Goal: Task Accomplishment & Management: Complete application form

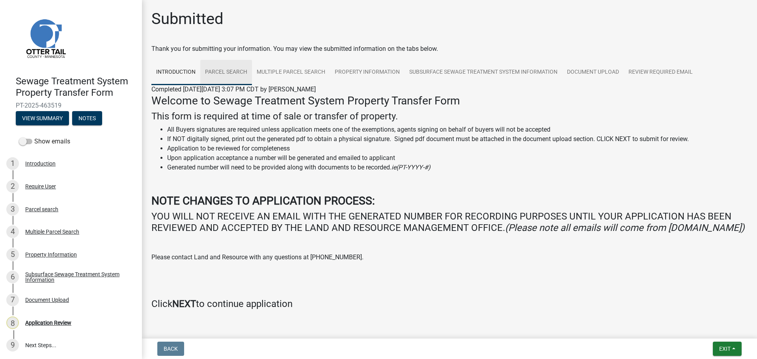
click at [227, 72] on link "Parcel search" at bounding box center [226, 72] width 52 height 25
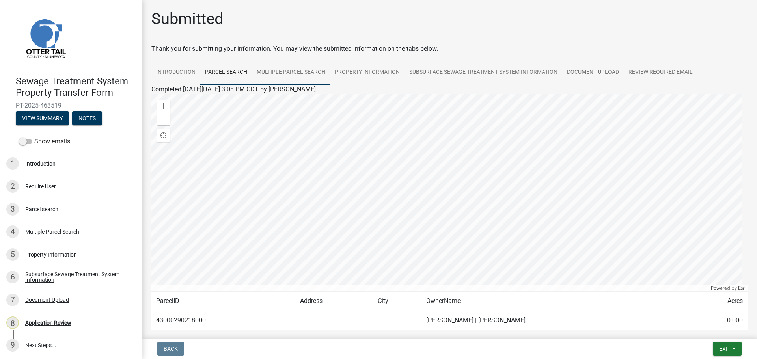
click at [301, 70] on link "Multiple Parcel Search" at bounding box center [291, 72] width 78 height 25
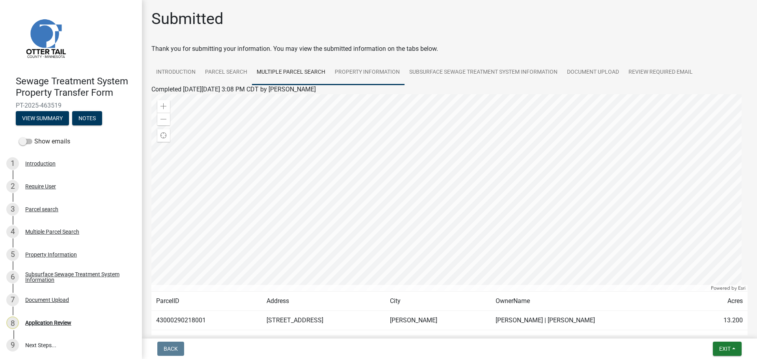
click at [368, 71] on link "Property Information" at bounding box center [367, 72] width 75 height 25
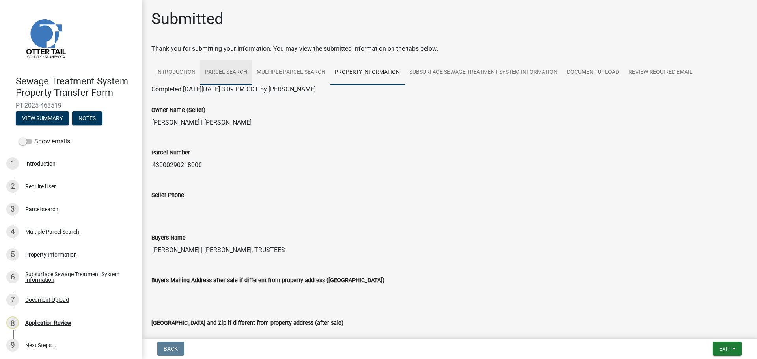
click at [230, 75] on link "Parcel search" at bounding box center [226, 72] width 52 height 25
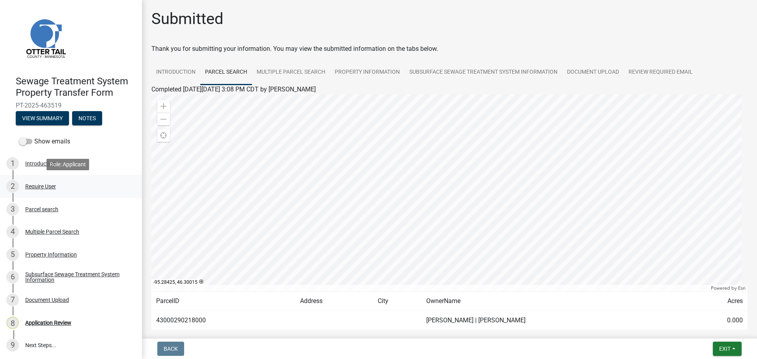
click at [38, 187] on div "Require User" at bounding box center [40, 187] width 31 height 6
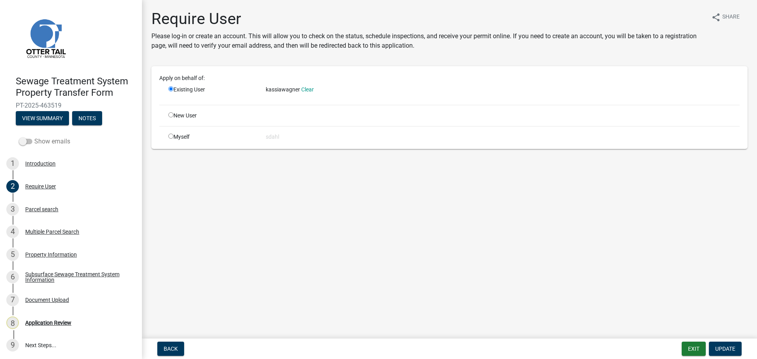
click at [37, 142] on label "Show emails" at bounding box center [44, 141] width 51 height 9
click at [34, 137] on input "Show emails" at bounding box center [34, 137] width 0 height 0
click at [49, 114] on button "View Summary" at bounding box center [42, 118] width 53 height 14
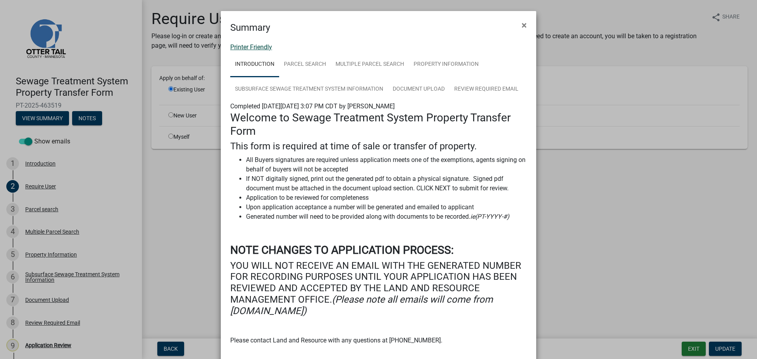
click at [267, 49] on link "Printer Friendly" at bounding box center [251, 46] width 42 height 7
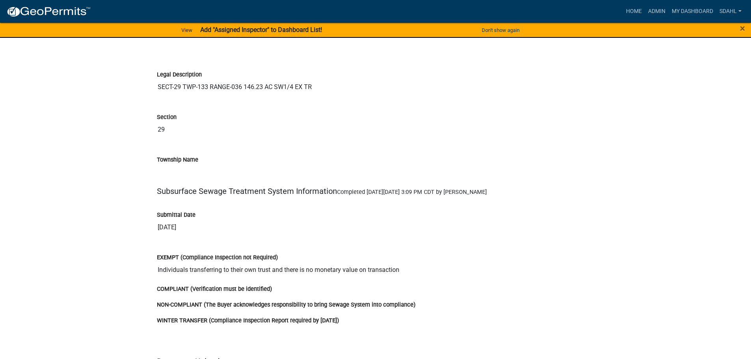
scroll to position [1460, 0]
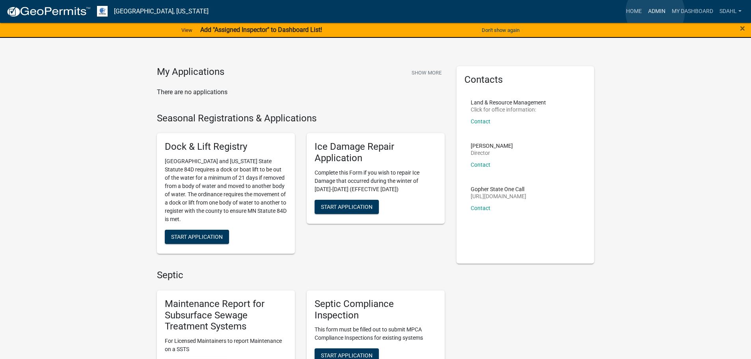
click at [655, 12] on link "Admin" at bounding box center [657, 11] width 24 height 15
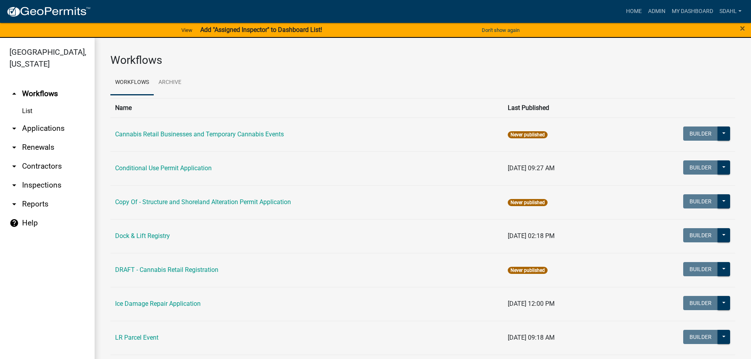
click at [42, 125] on link "arrow_drop_down Applications" at bounding box center [47, 128] width 95 height 19
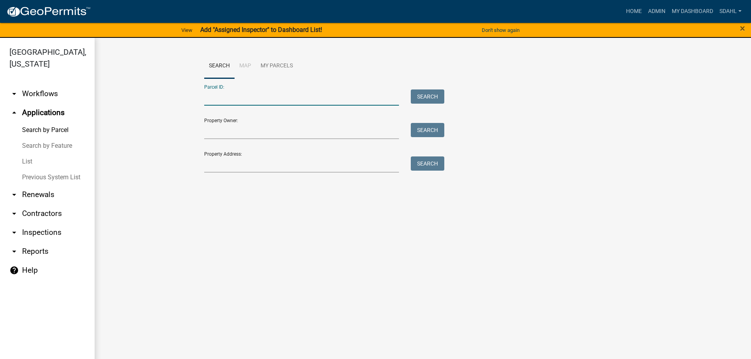
click at [261, 98] on input "Parcel ID:" at bounding box center [301, 98] width 195 height 16
paste input "25000990280000"
type input "25000990280000"
click at [415, 94] on button "Search" at bounding box center [428, 97] width 34 height 14
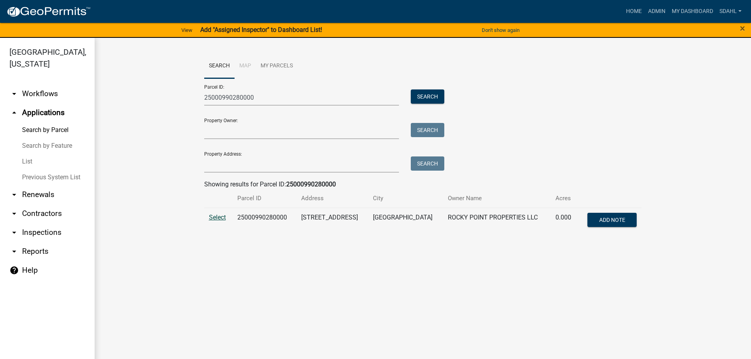
click at [218, 218] on span "Select" at bounding box center [217, 217] width 17 height 7
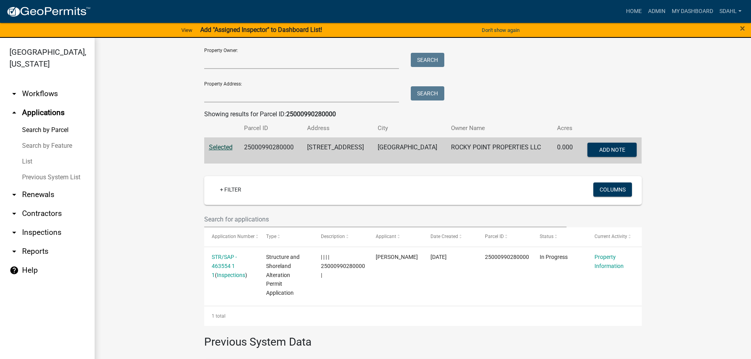
scroll to position [79, 0]
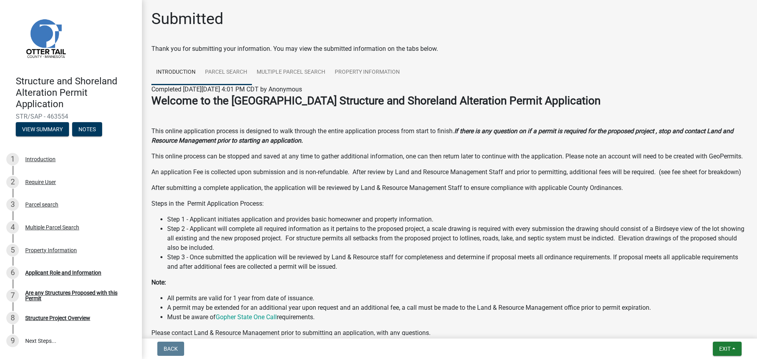
click at [231, 73] on link "Parcel search" at bounding box center [226, 72] width 52 height 25
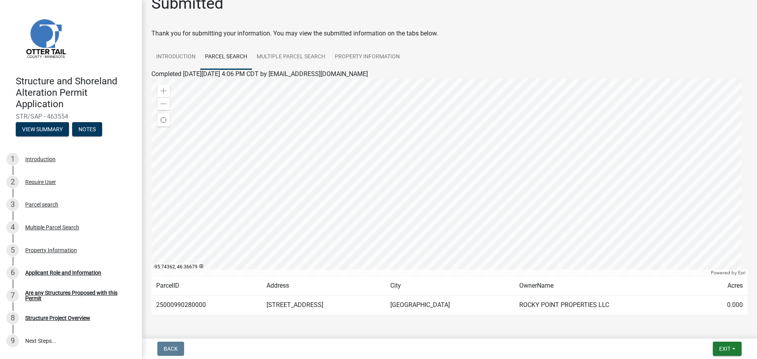
scroll to position [2, 0]
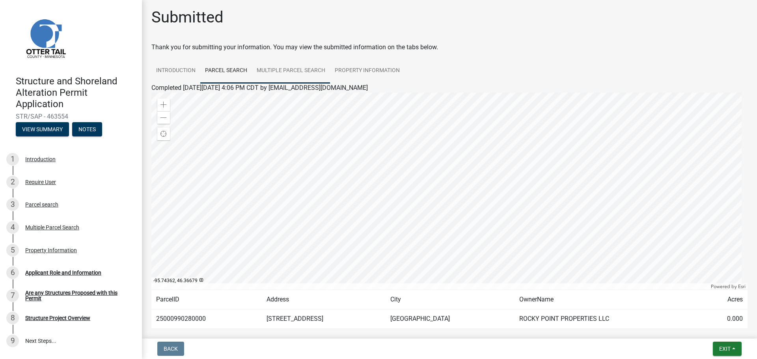
click at [293, 73] on link "Multiple Parcel Search" at bounding box center [291, 70] width 78 height 25
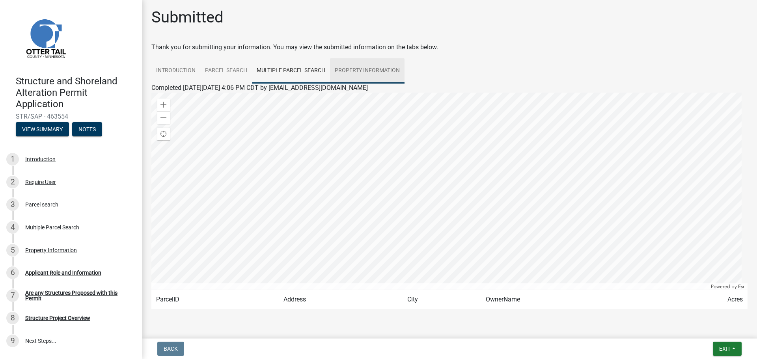
click at [359, 69] on link "Property Information" at bounding box center [367, 70] width 75 height 25
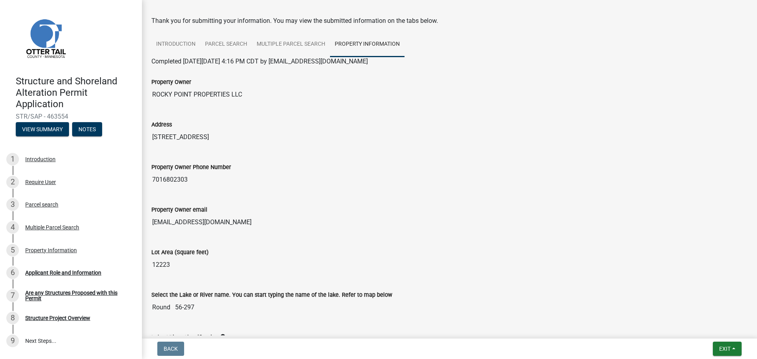
scroll to position [0, 0]
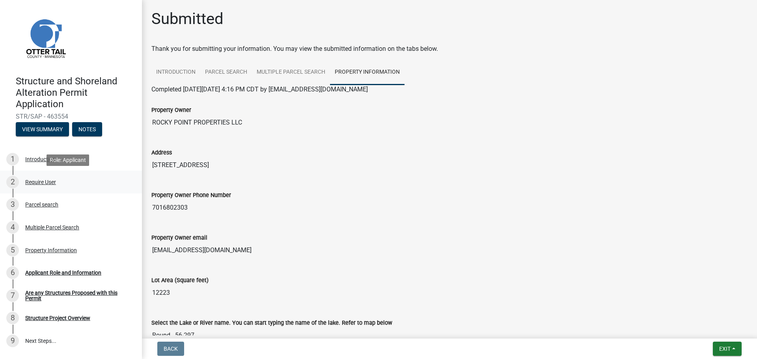
click at [34, 179] on div "Require User" at bounding box center [40, 182] width 31 height 6
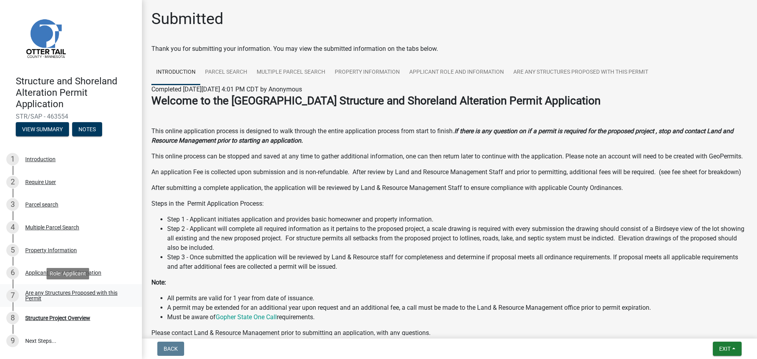
click at [87, 292] on div "Are any Structures Proposed with this Permit" at bounding box center [77, 295] width 104 height 11
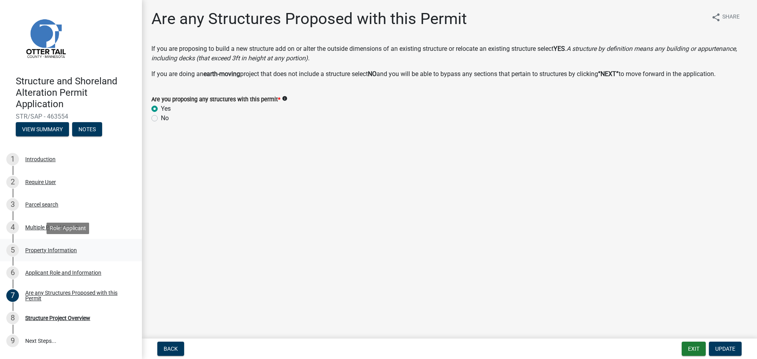
click at [35, 248] on div "Property Information" at bounding box center [51, 251] width 52 height 6
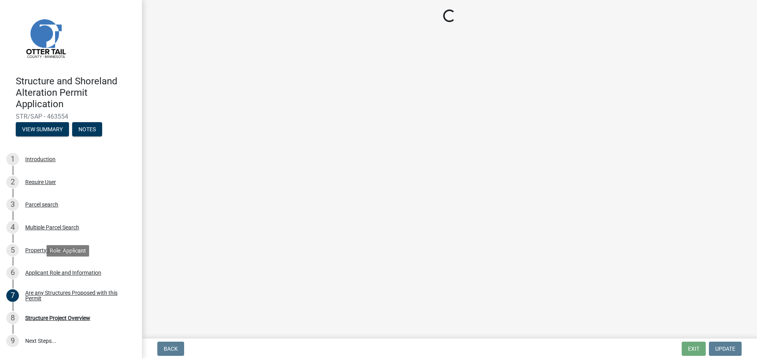
select select "79f755dc-895f-4795-94b4-8a778e32f060"
select select "bc365043-463f-4dd2-a146-228392936da3"
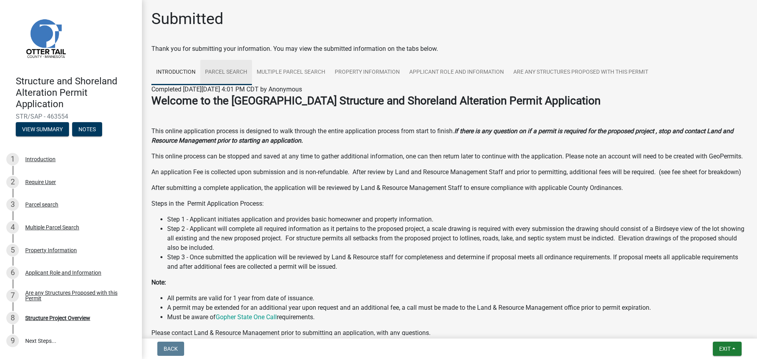
click at [227, 69] on link "Parcel search" at bounding box center [226, 72] width 52 height 25
click at [67, 317] on div "Structure Project Overview" at bounding box center [57, 319] width 65 height 6
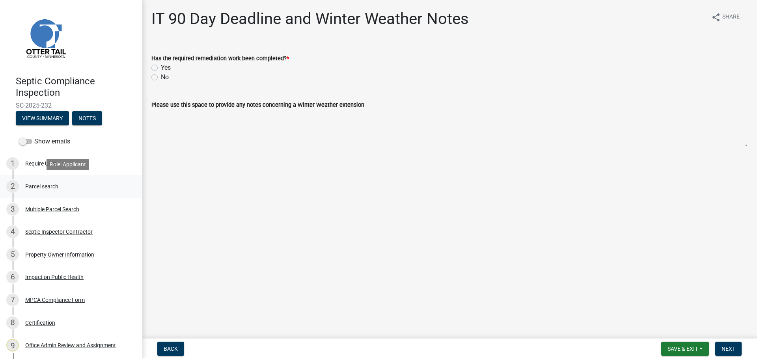
click at [49, 184] on div "Parcel search" at bounding box center [41, 187] width 33 height 6
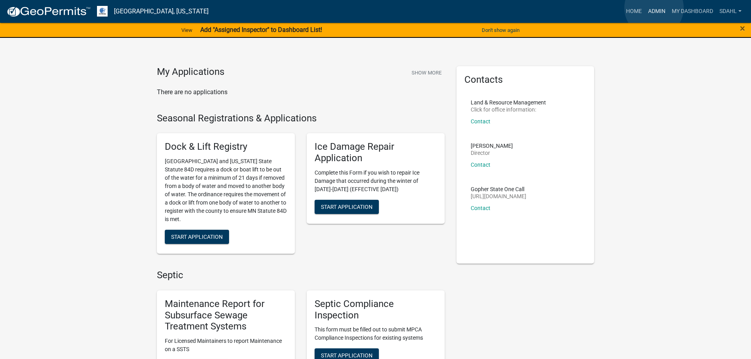
click at [654, 8] on link "Admin" at bounding box center [657, 11] width 24 height 15
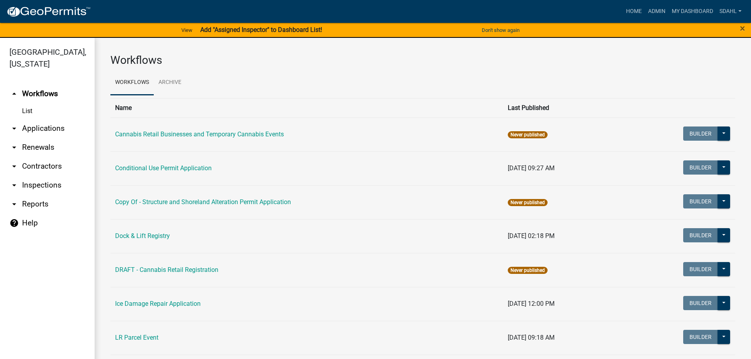
click at [73, 131] on link "arrow_drop_down Applications" at bounding box center [47, 128] width 95 height 19
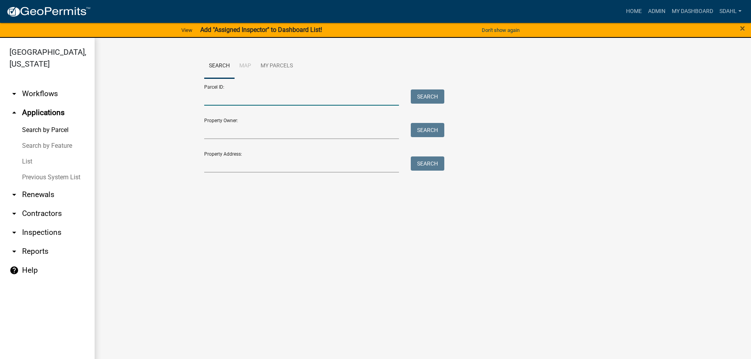
click at [230, 101] on input "Parcel ID:" at bounding box center [301, 98] width 195 height 16
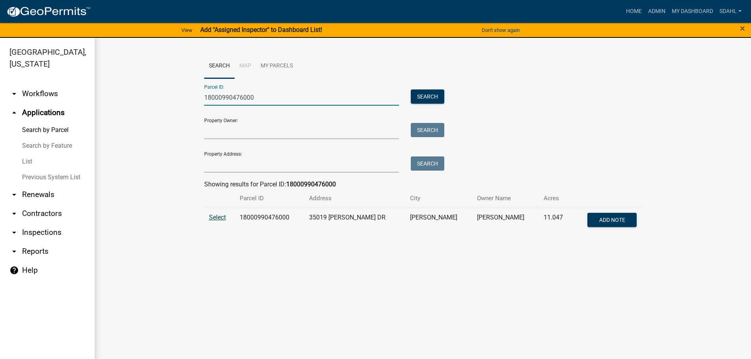
type input "18000990476000"
click at [215, 218] on span "Select" at bounding box center [217, 217] width 17 height 7
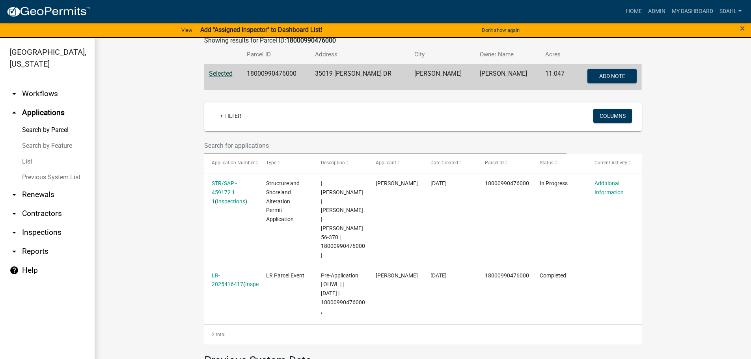
scroll to position [158, 0]
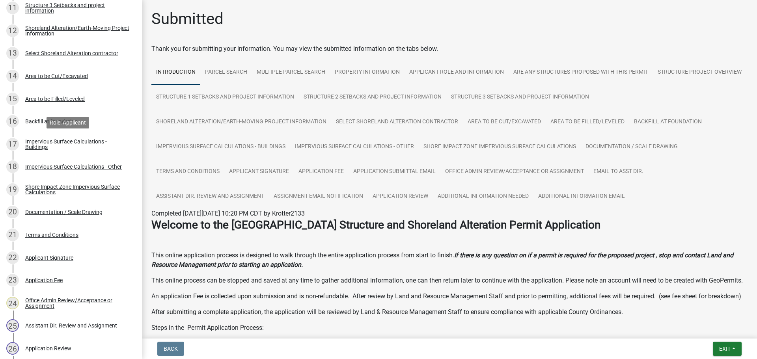
scroll to position [537, 0]
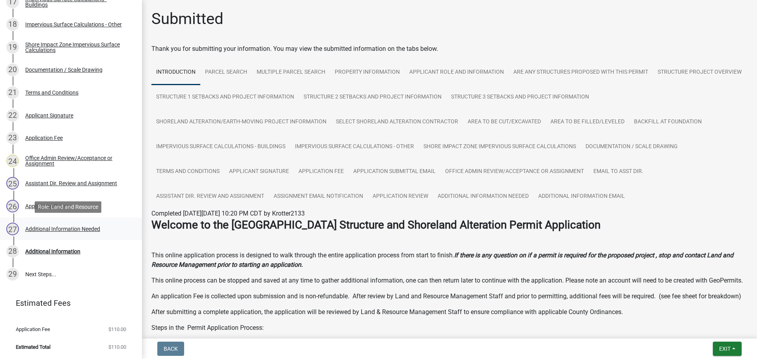
click at [82, 229] on div "Additional Information Needed" at bounding box center [62, 229] width 75 height 6
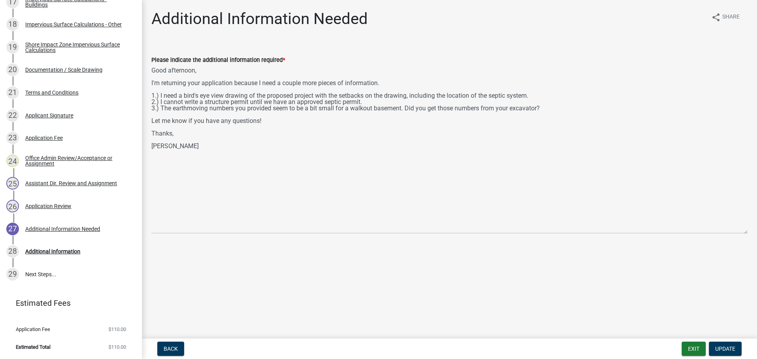
drag, startPoint x: 745, startPoint y: 100, endPoint x: 758, endPoint y: 232, distance: 132.7
click at [757, 232] on html "Internet Explorer does NOT work with GeoPermits. Get a new browser for more sec…" at bounding box center [378, 179] width 757 height 359
click at [77, 67] on div "Documentation / Scale Drawing" at bounding box center [63, 70] width 77 height 6
